Goal: Information Seeking & Learning: Learn about a topic

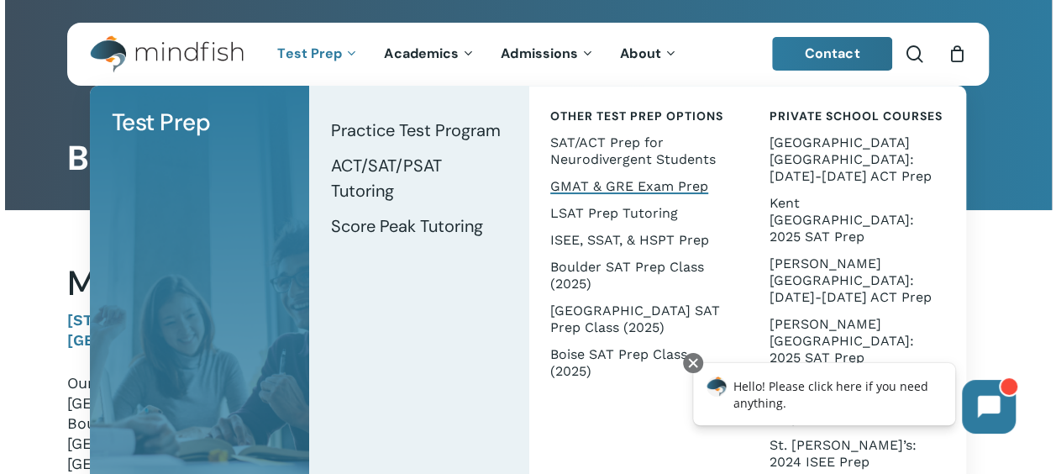
click at [556, 192] on span "GMAT & GRE Exam Prep" at bounding box center [629, 186] width 158 height 16
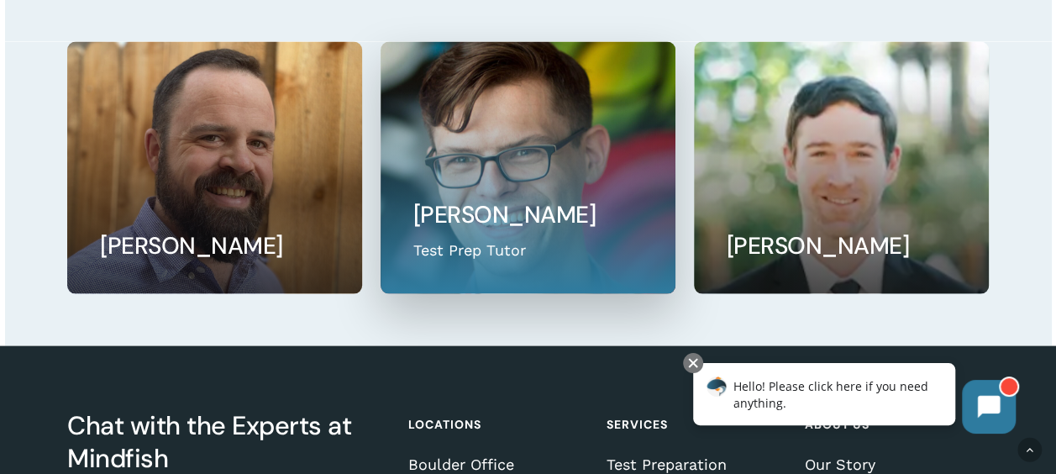
scroll to position [1580, 0]
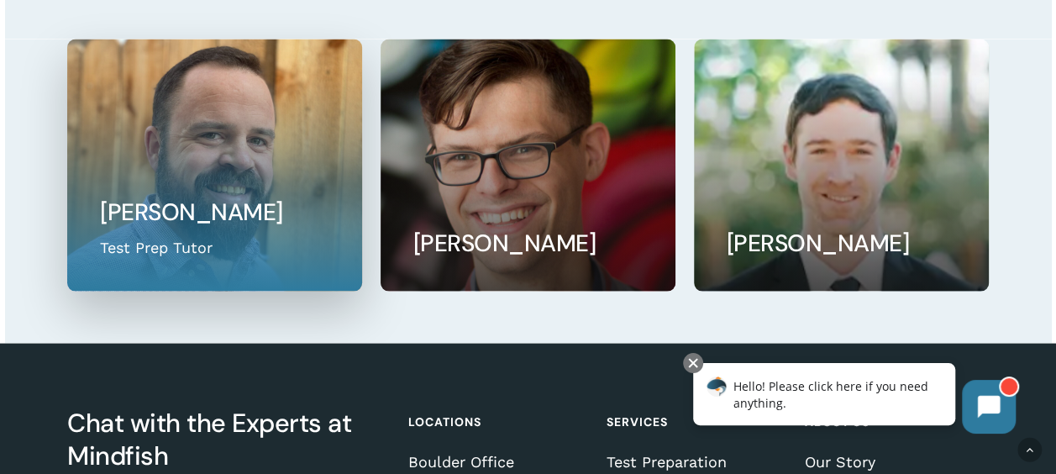
click at [266, 255] on link at bounding box center [214, 164] width 292 height 250
click at [136, 225] on link at bounding box center [214, 164] width 292 height 250
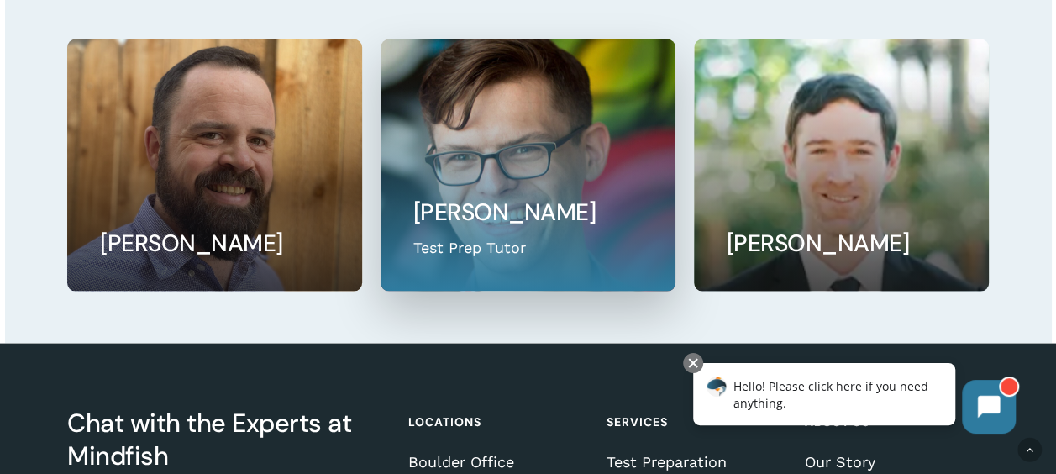
click at [493, 237] on link at bounding box center [528, 164] width 292 height 250
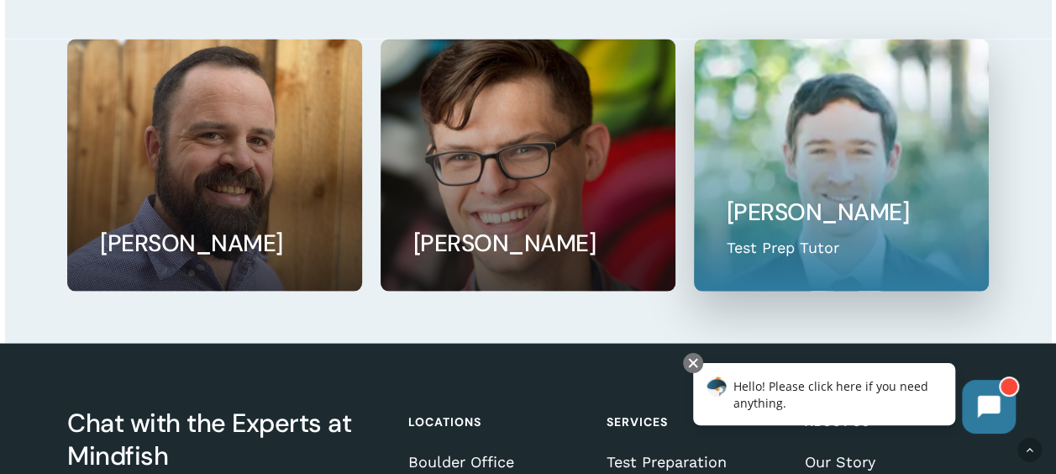
click at [926, 240] on link at bounding box center [841, 164] width 292 height 250
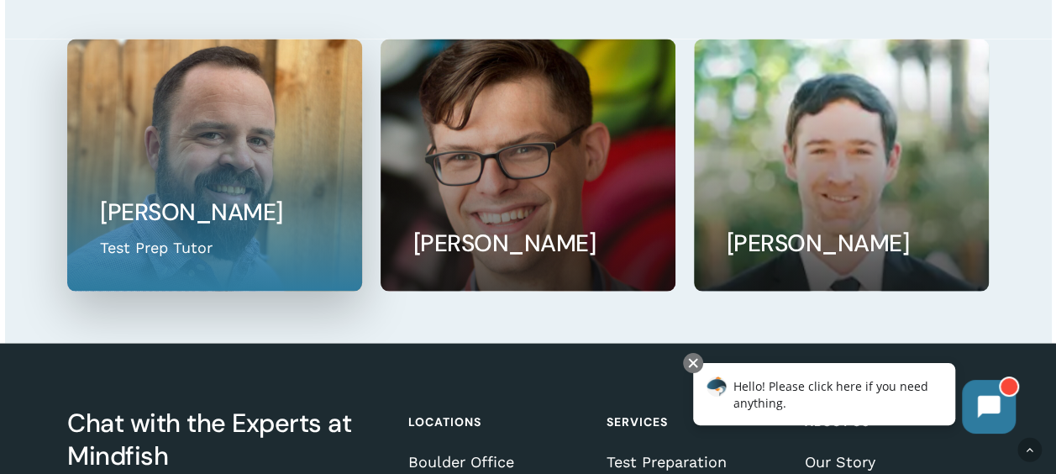
click at [72, 252] on link at bounding box center [214, 164] width 292 height 250
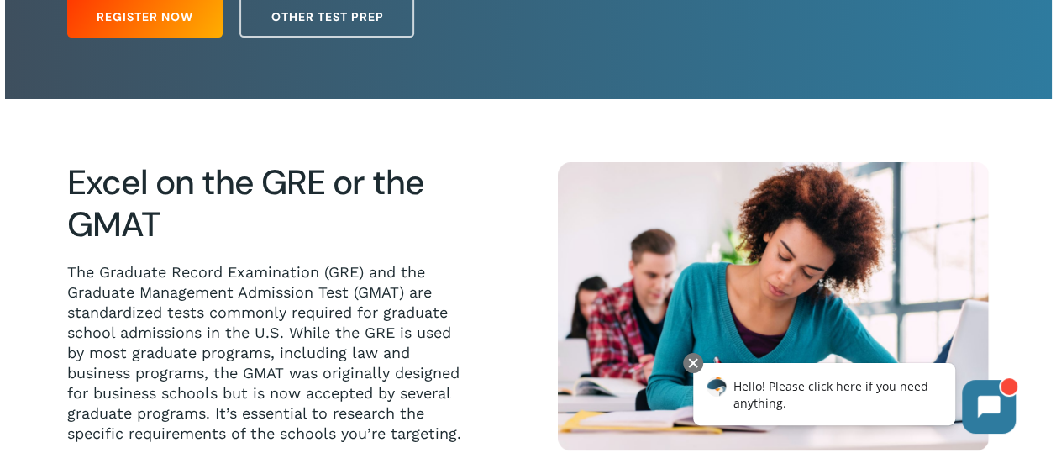
scroll to position [0, 0]
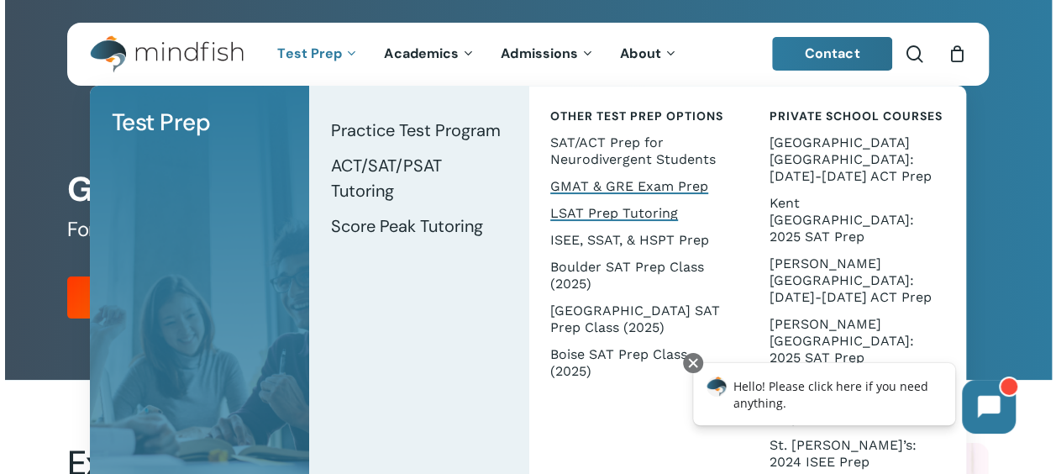
click at [595, 216] on span "LSAT Prep Tutoring" at bounding box center [614, 213] width 128 height 16
click at [588, 183] on span "GMAT & GRE Exam Prep" at bounding box center [629, 186] width 158 height 16
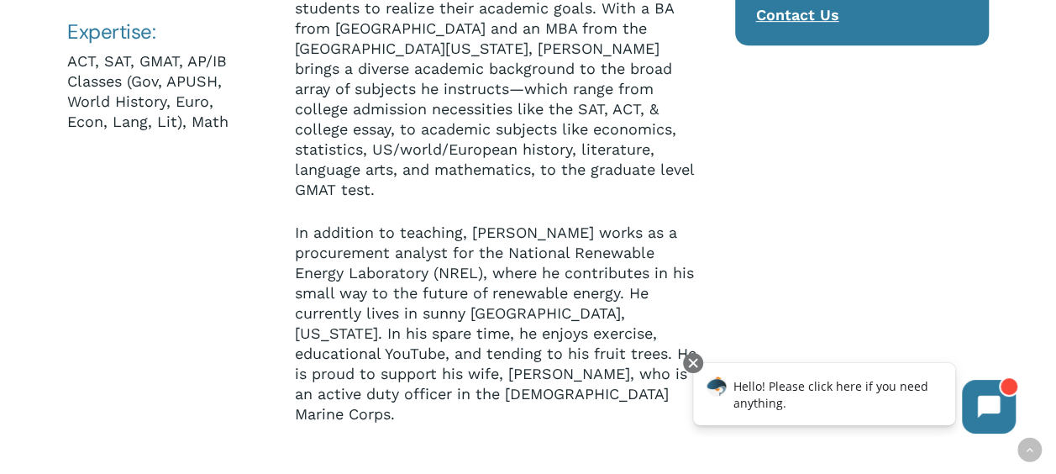
scroll to position [437, 0]
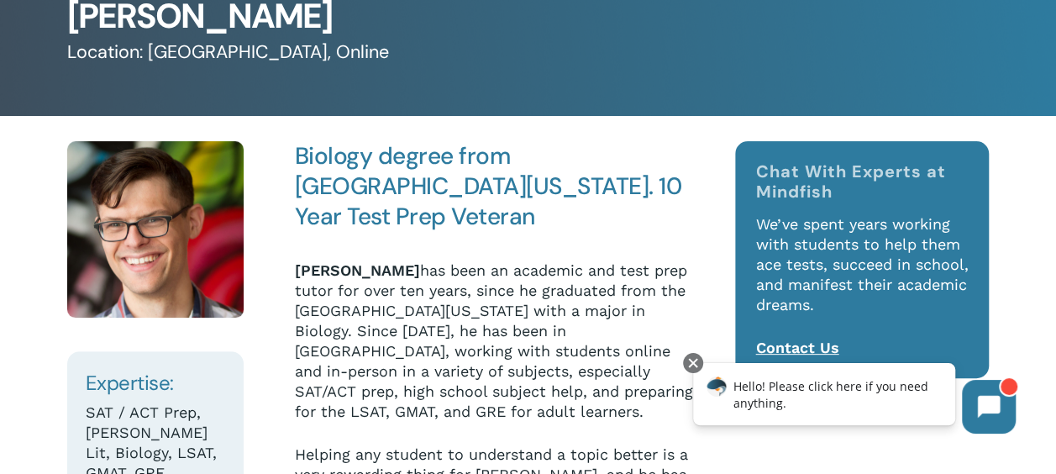
scroll to position [134, 0]
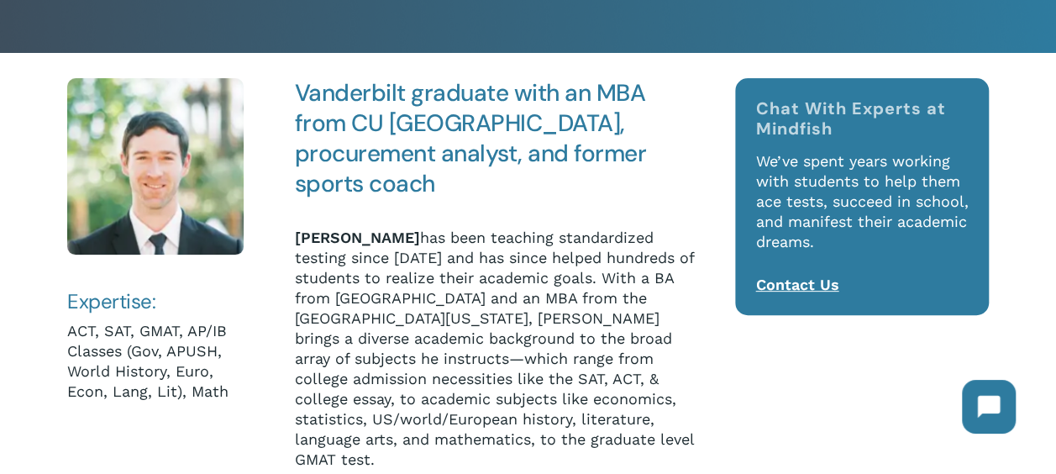
scroll to position [202, 0]
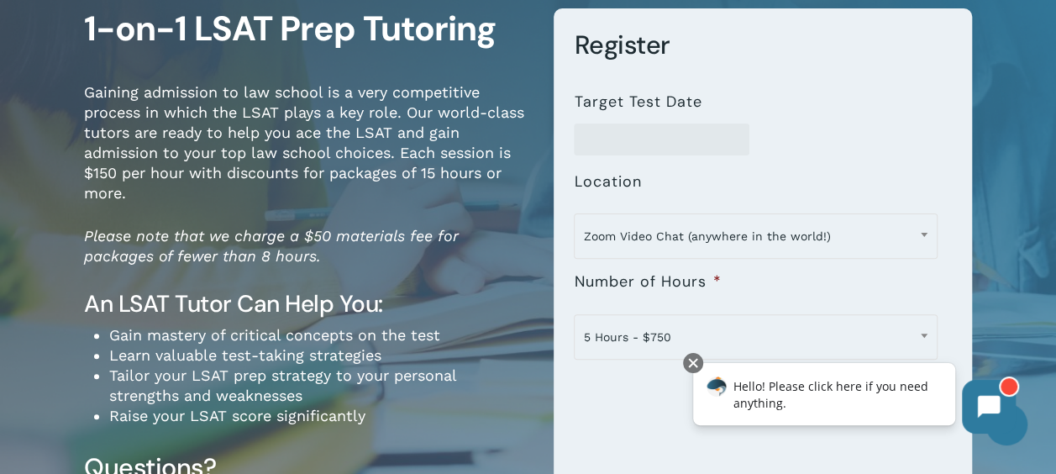
scroll to position [168, 0]
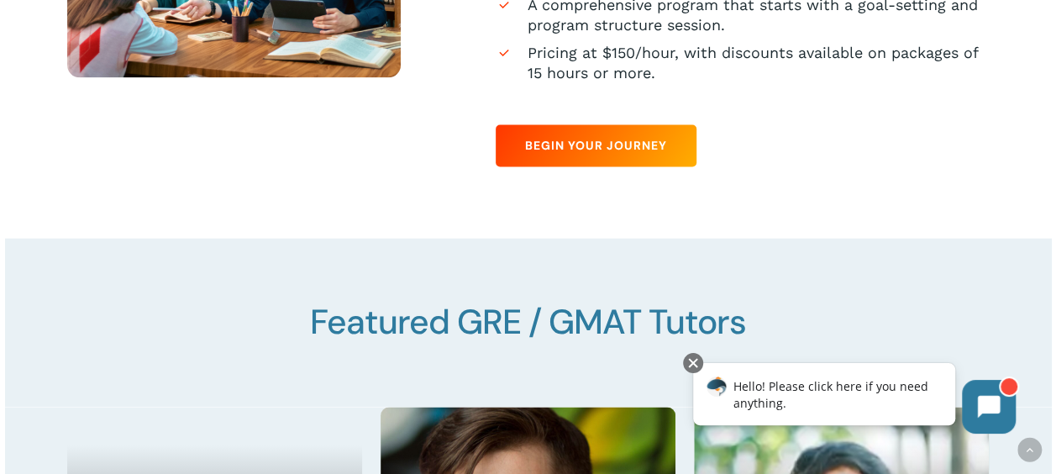
scroll to position [1210, 0]
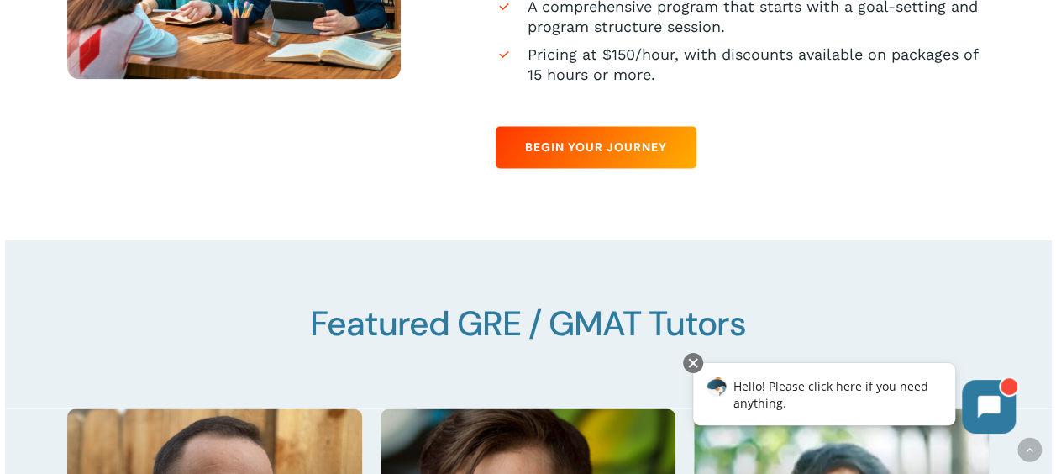
click at [588, 168] on link "Begin Your Journey" at bounding box center [596, 147] width 201 height 42
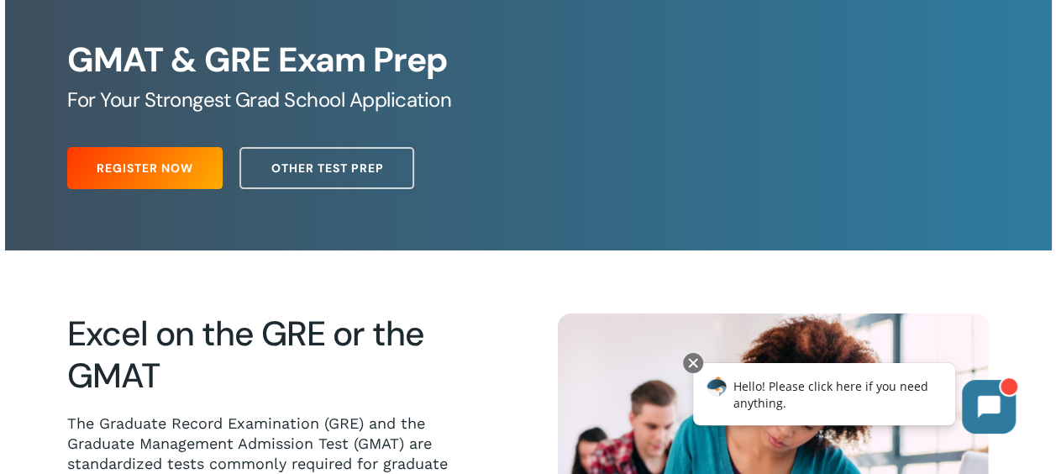
scroll to position [0, 0]
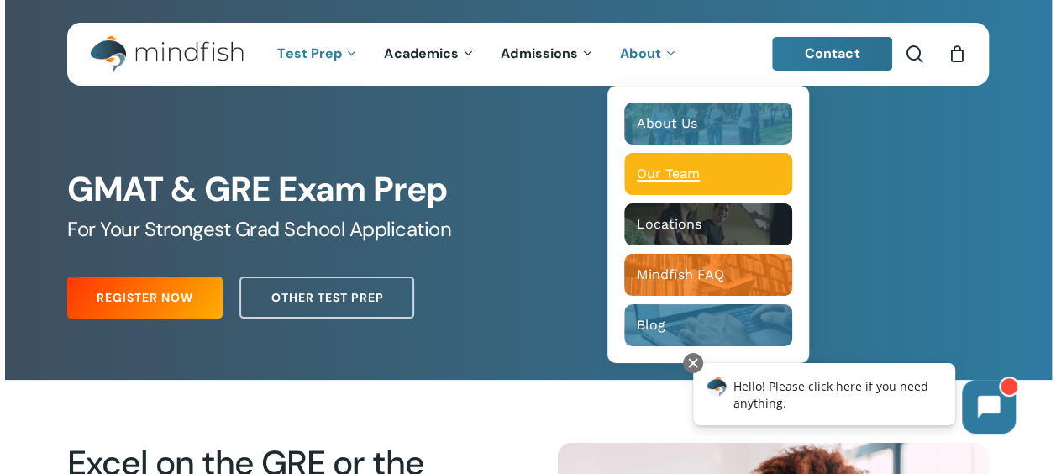
click at [657, 173] on span "Our Team" at bounding box center [668, 174] width 63 height 16
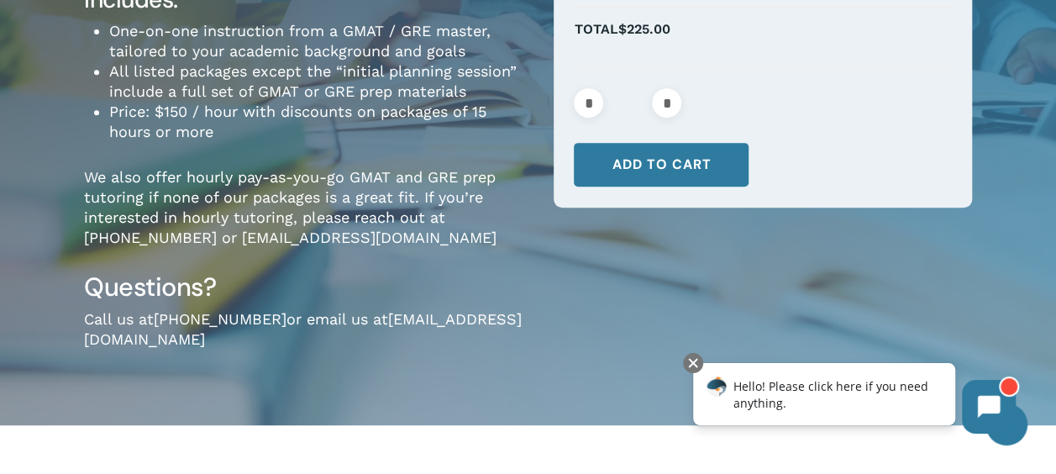
scroll to position [336, 0]
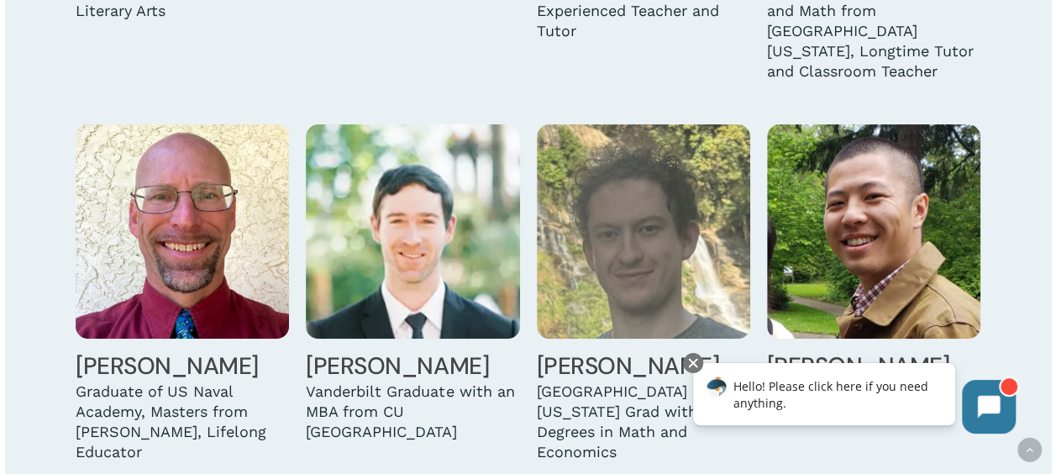
scroll to position [5244, 0]
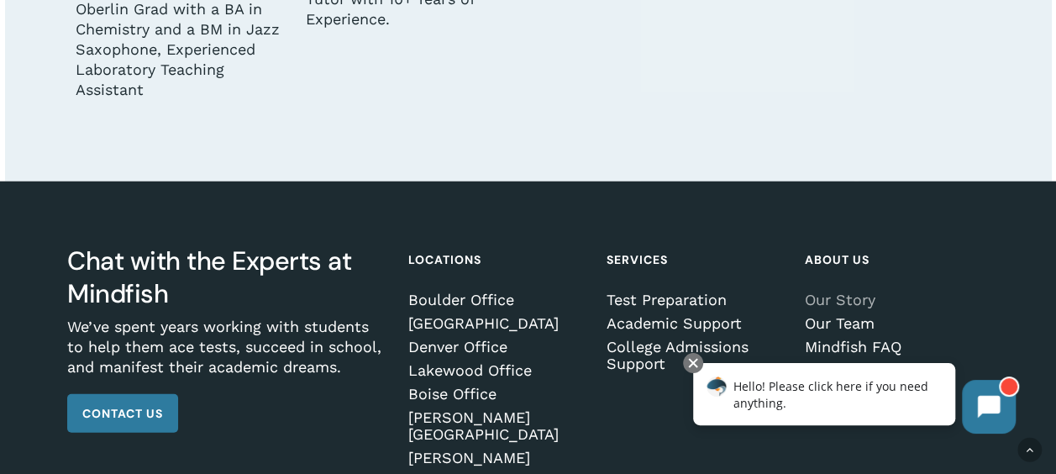
click at [816, 292] on link "Our Story" at bounding box center [895, 300] width 180 height 17
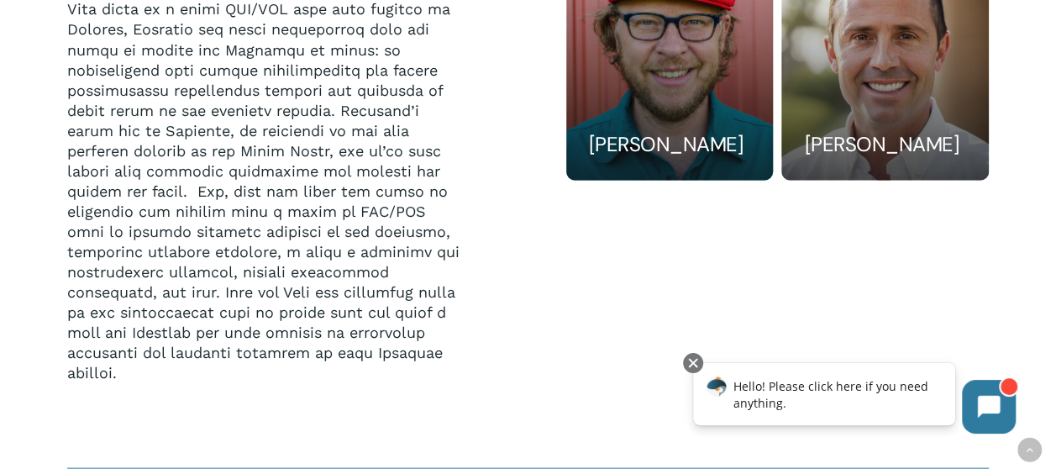
scroll to position [1479, 0]
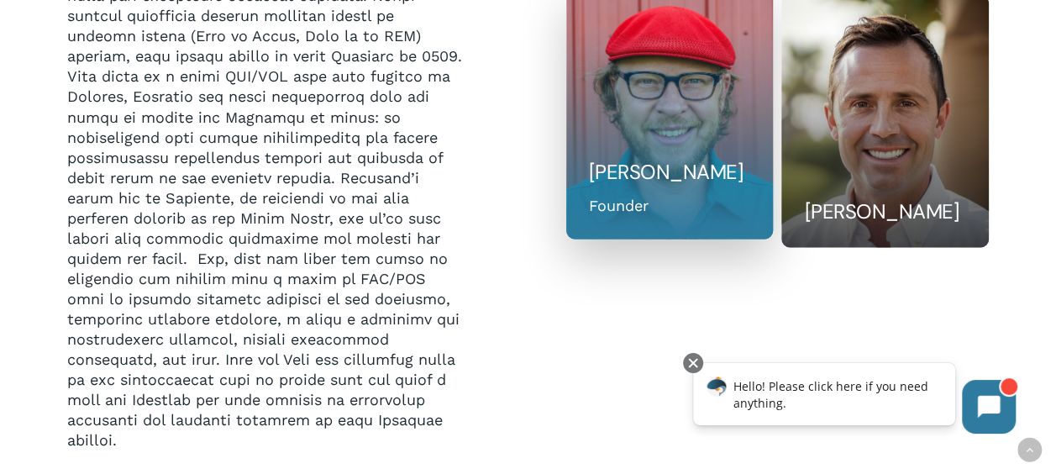
click at [650, 189] on div "[PERSON_NAME] Founder" at bounding box center [669, 202] width 161 height 27
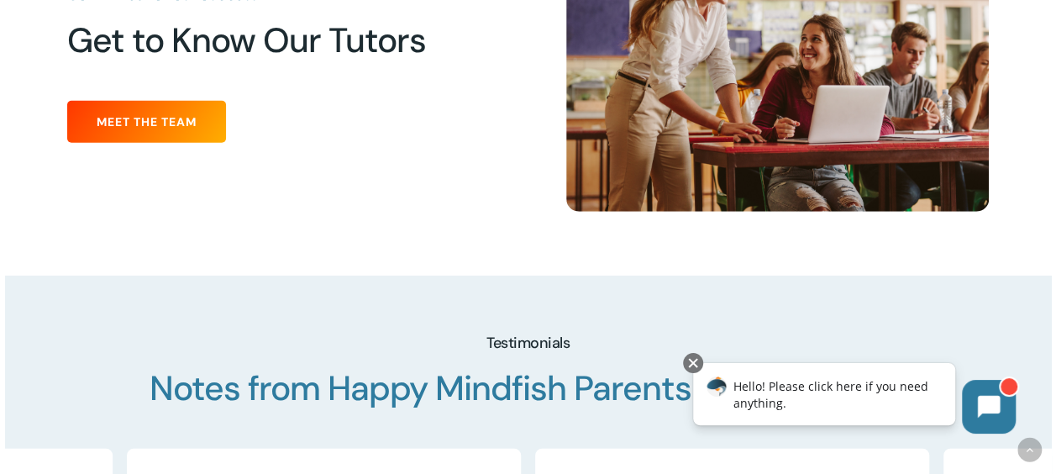
scroll to position [2118, 0]
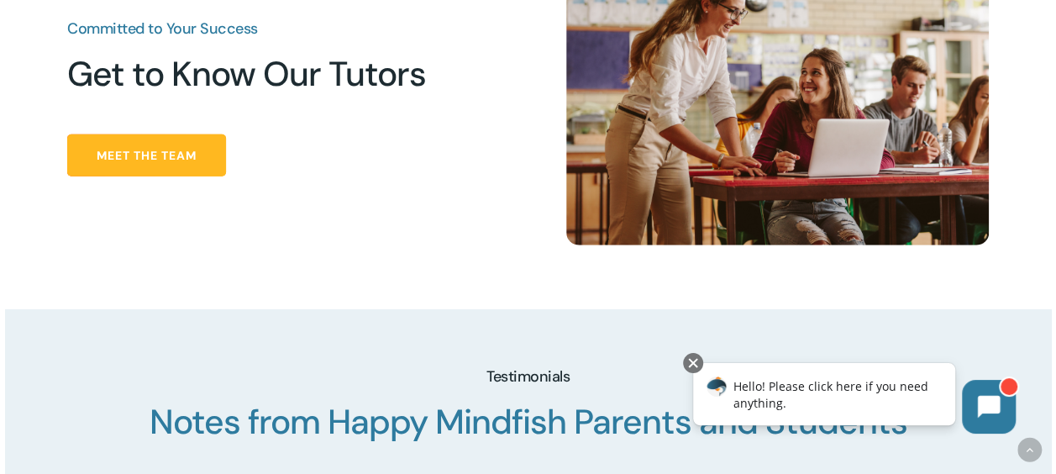
click at [134, 147] on span "Meet the Team" at bounding box center [147, 155] width 100 height 17
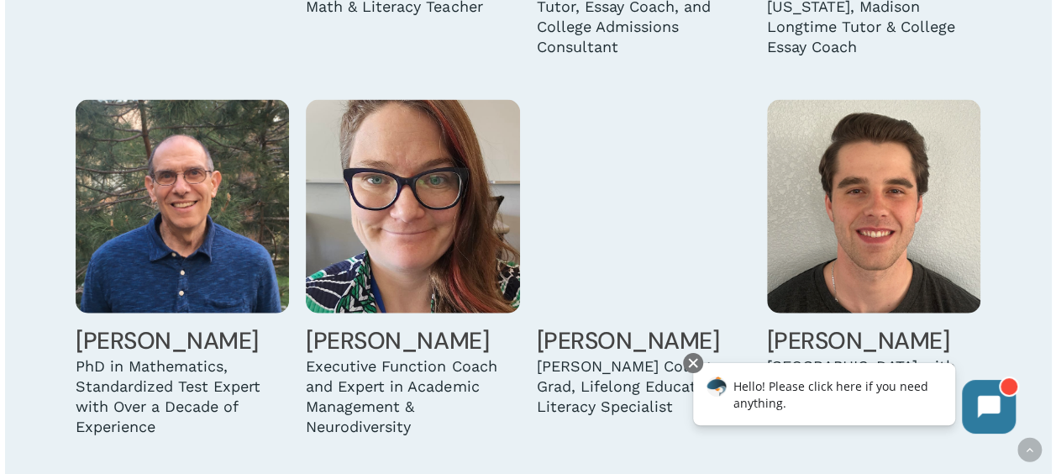
scroll to position [1748, 0]
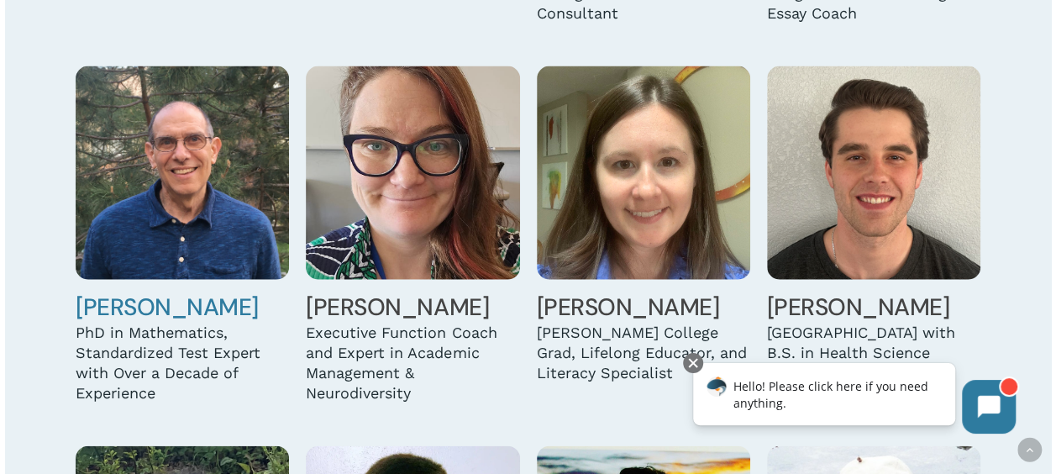
click at [141, 175] on img at bounding box center [182, 172] width 213 height 213
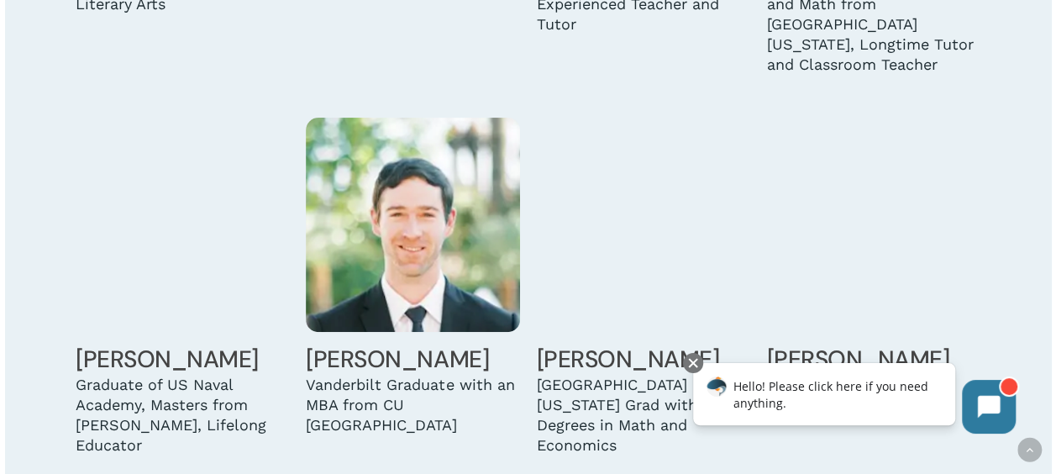
scroll to position [3294, 0]
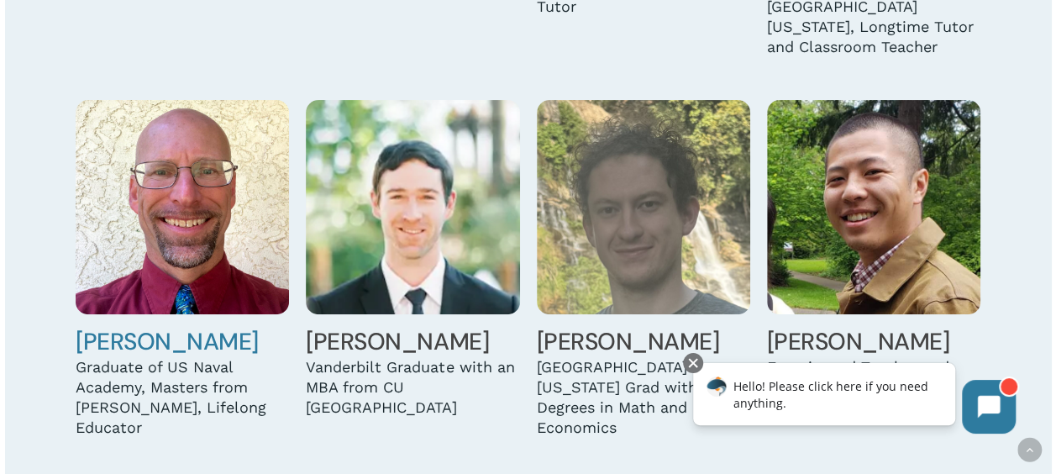
click at [151, 213] on img at bounding box center [182, 206] width 213 height 213
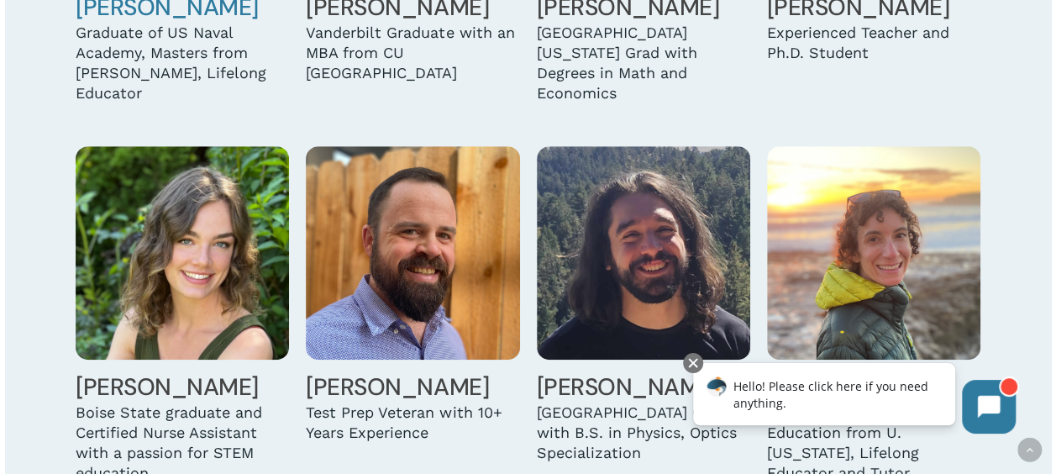
scroll to position [3630, 0]
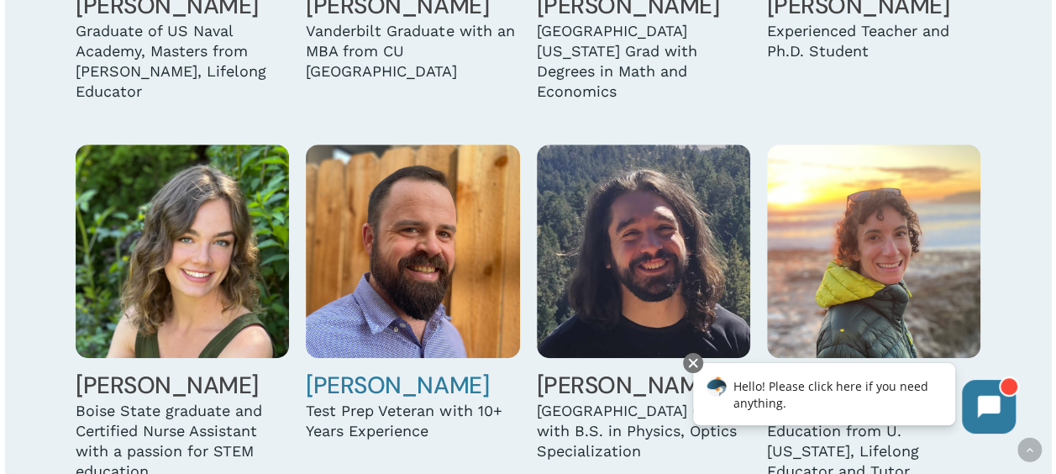
click at [445, 271] on img at bounding box center [412, 251] width 213 height 213
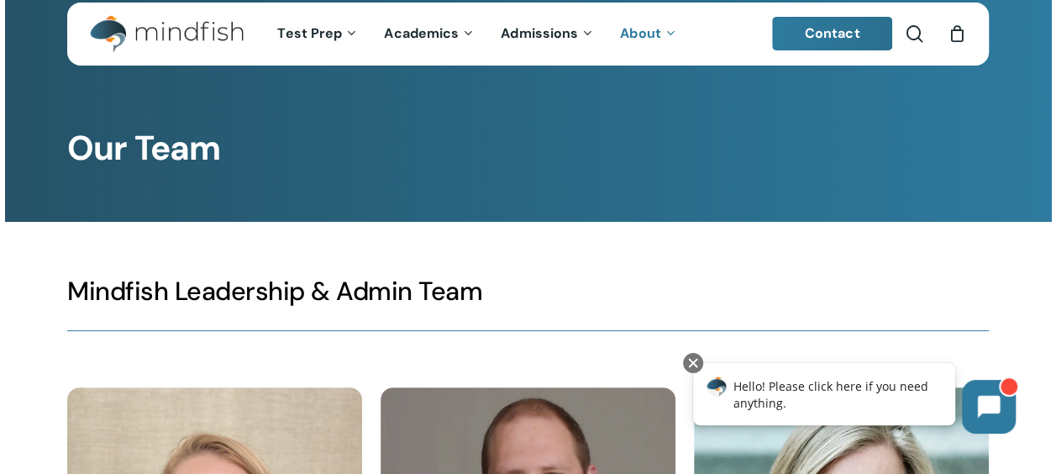
scroll to position [0, 0]
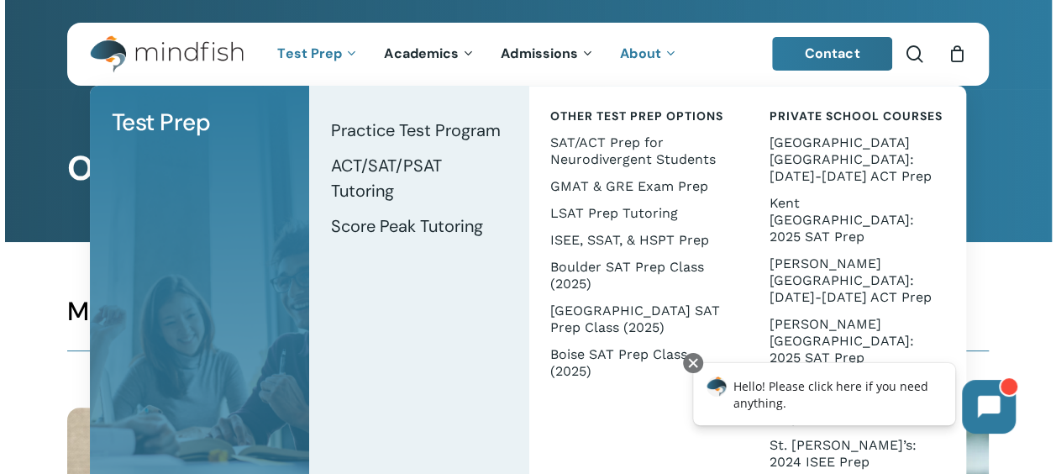
click at [801, 316] on span "[PERSON_NAME][GEOGRAPHIC_DATA]: 2025 SAT Prep" at bounding box center [841, 341] width 145 height 50
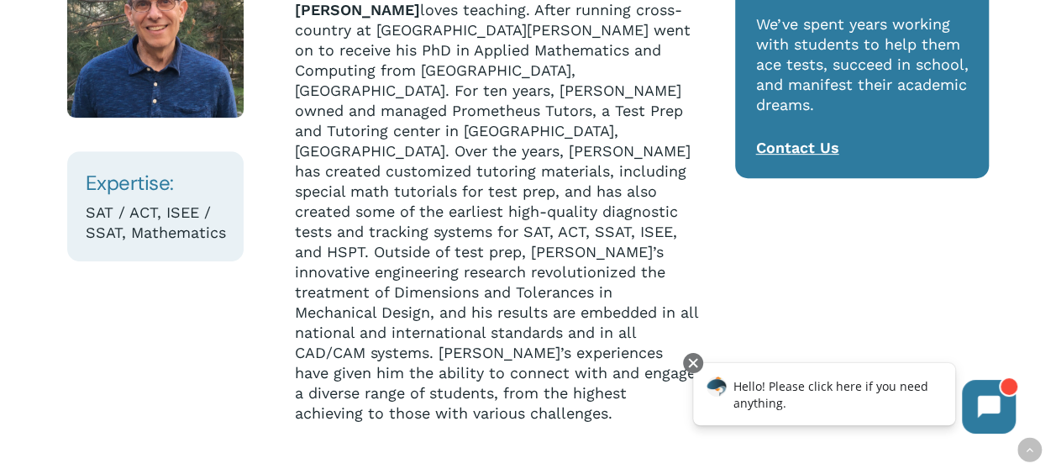
scroll to position [303, 0]
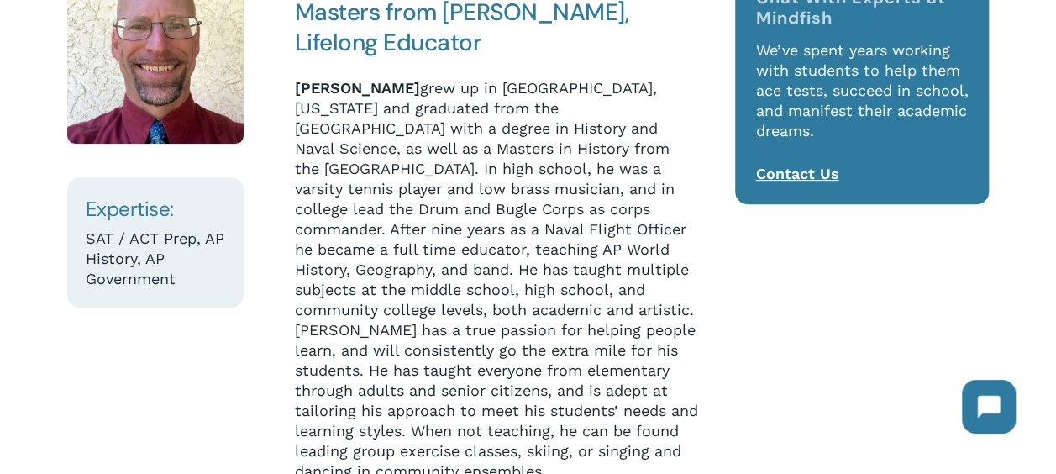
scroll to position [269, 0]
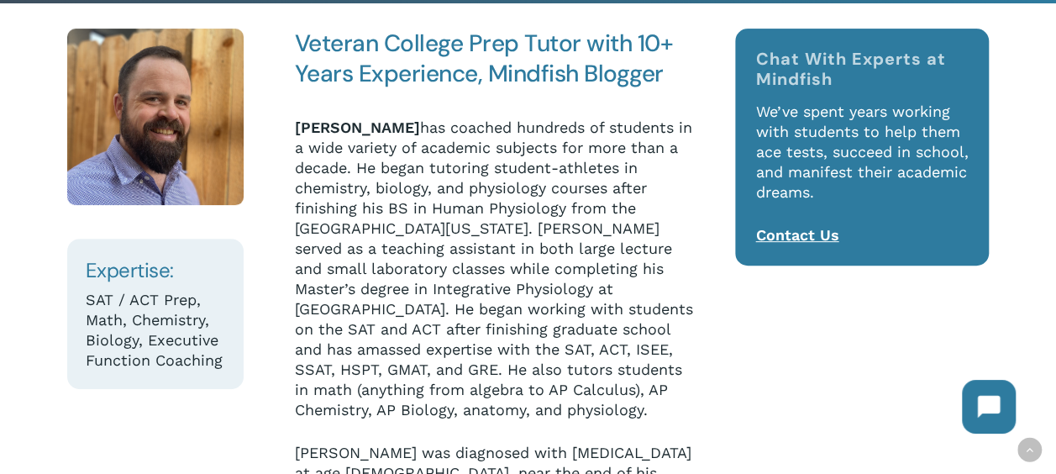
scroll to position [336, 0]
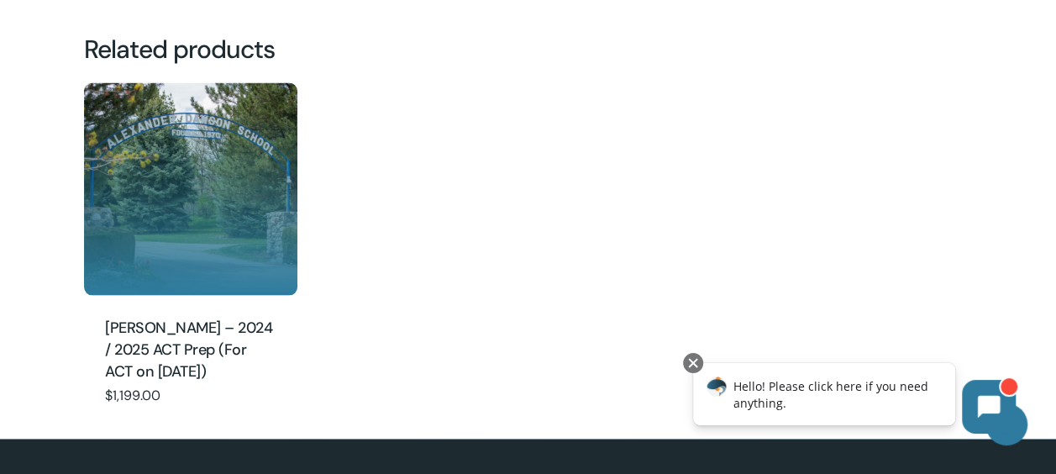
scroll to position [1647, 0]
